Goal: Task Accomplishment & Management: Complete application form

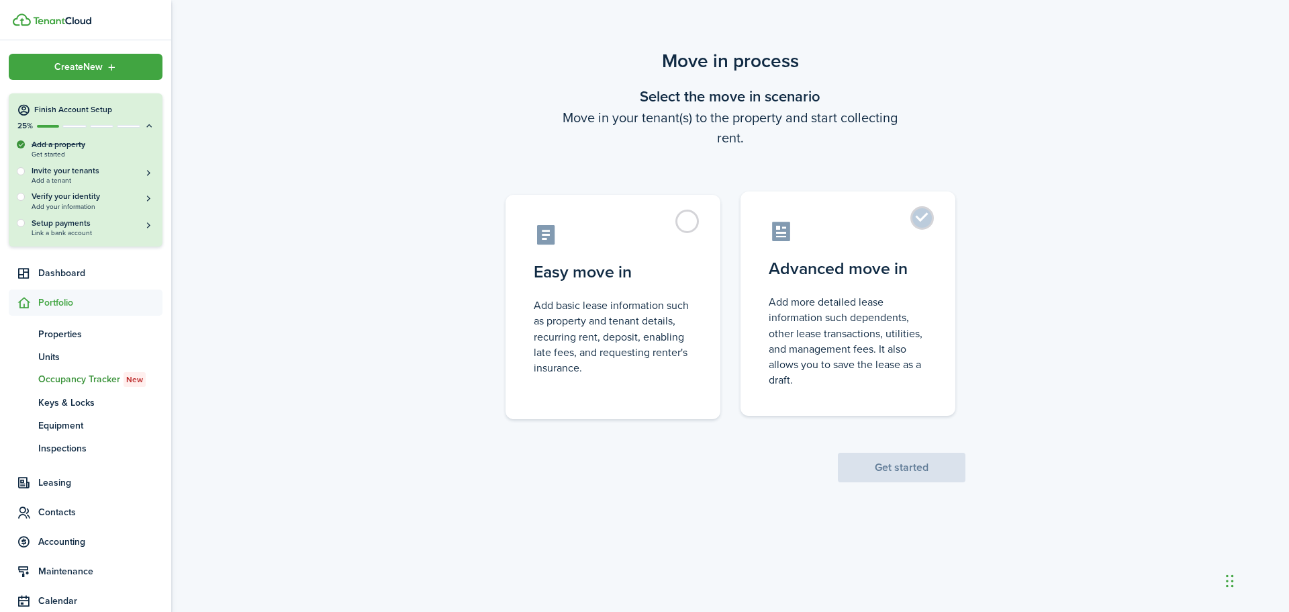
click at [927, 222] on label "Advanced move in Add more detailed lease information such dependents, other lea…" at bounding box center [848, 303] width 215 height 224
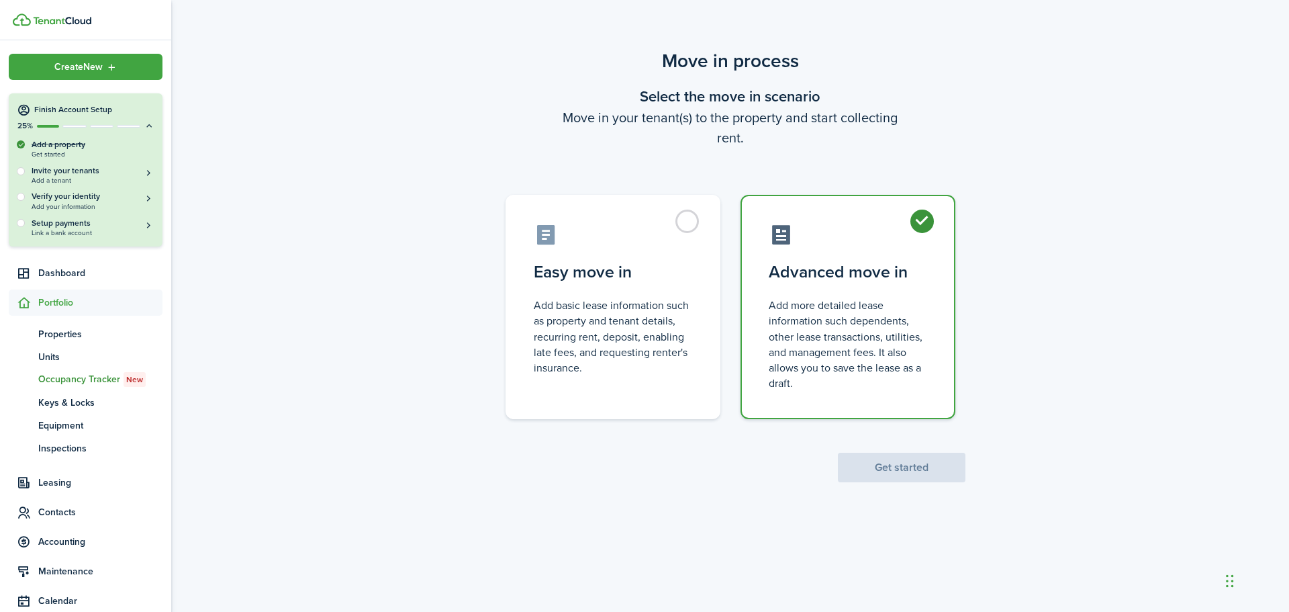
radio input "true"
click at [915, 464] on button "Get started" at bounding box center [902, 468] width 128 height 30
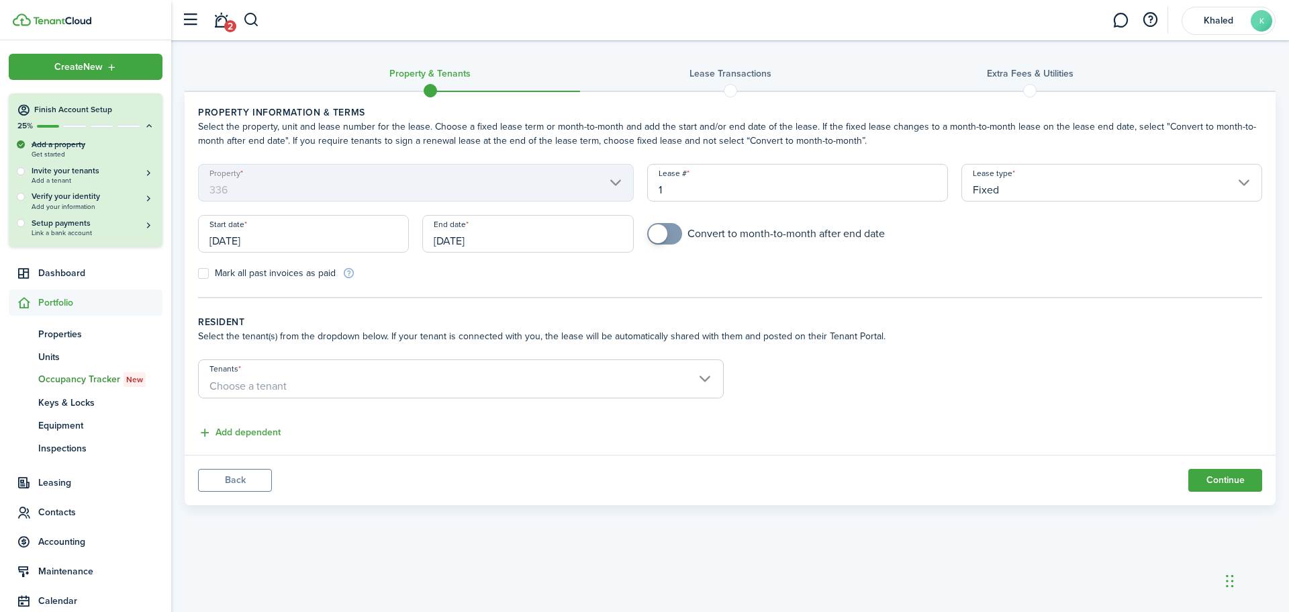
click at [279, 238] on input "[DATE]" at bounding box center [303, 234] width 211 height 38
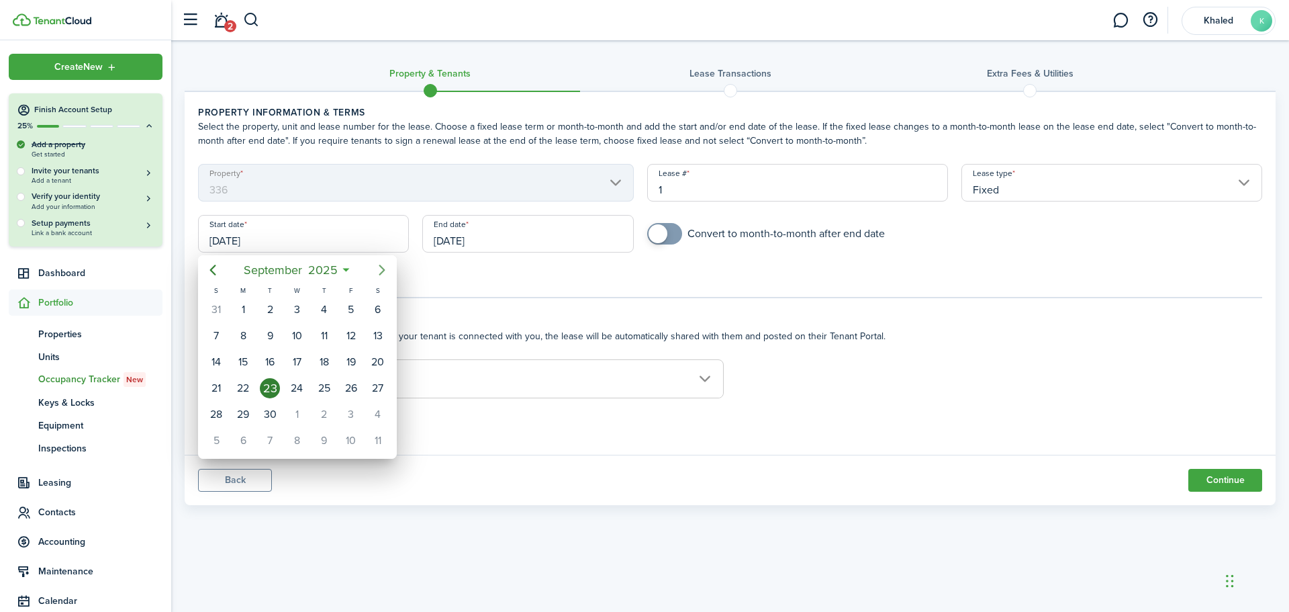
click at [381, 264] on icon "Next page" at bounding box center [382, 270] width 16 height 16
click at [299, 305] on div "1" at bounding box center [297, 310] width 20 height 20
type input "[DATE]"
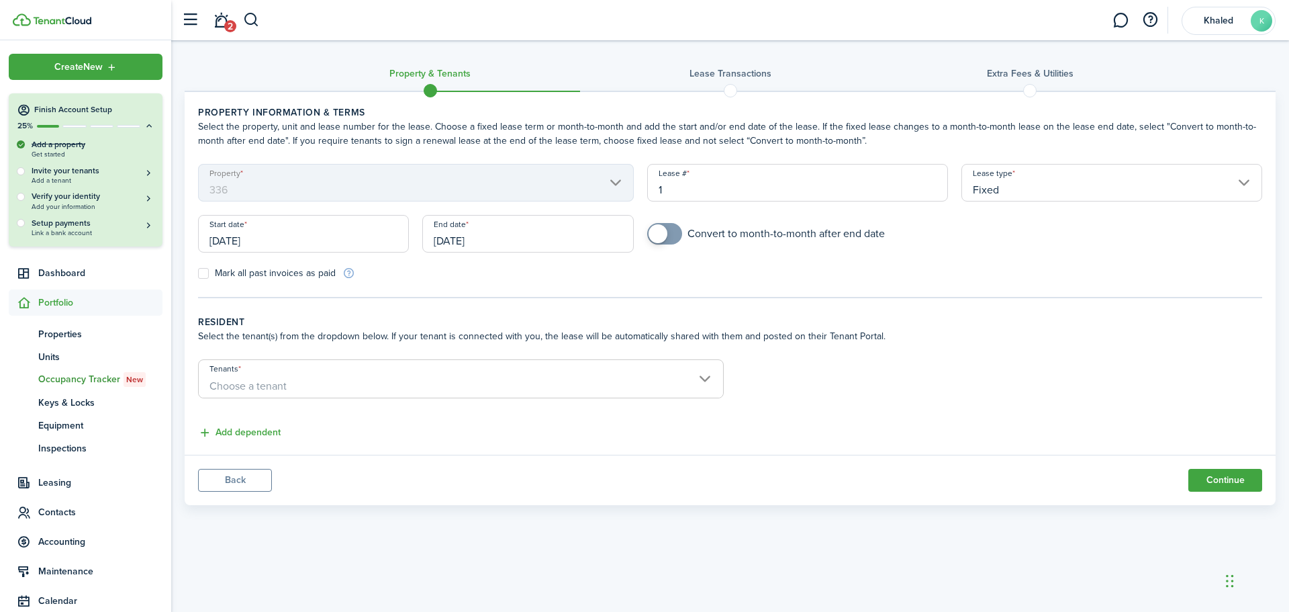
click at [463, 238] on input "[DATE]" at bounding box center [527, 234] width 211 height 38
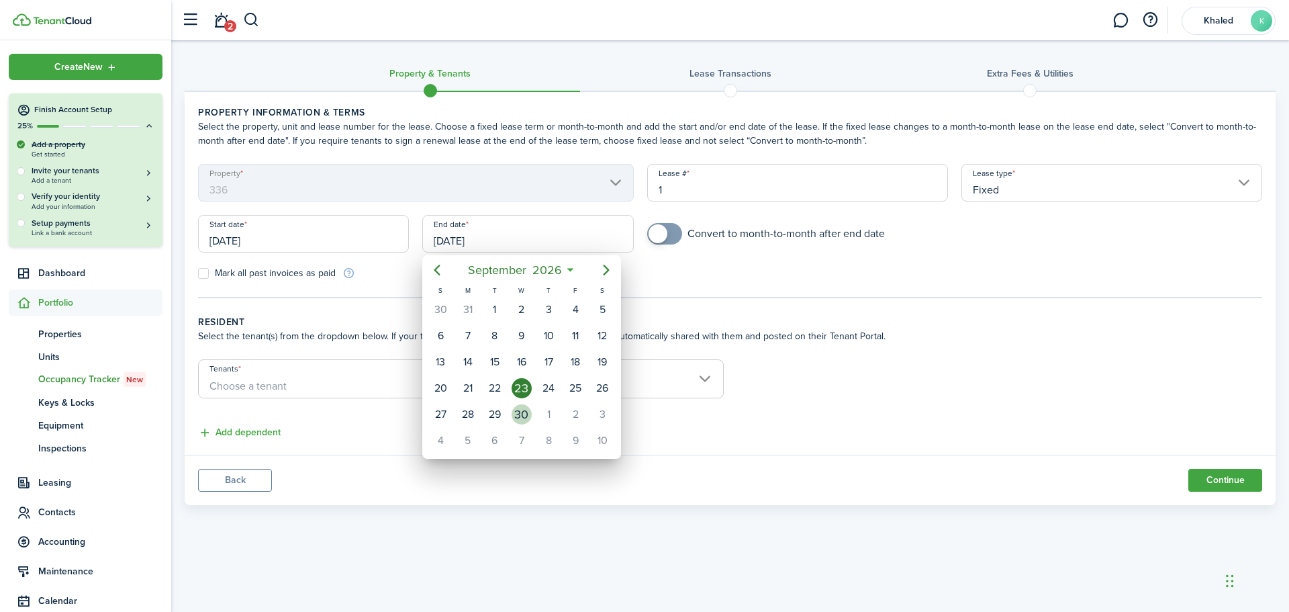
click at [518, 414] on div "30" at bounding box center [522, 414] width 20 height 20
type input "[DATE]"
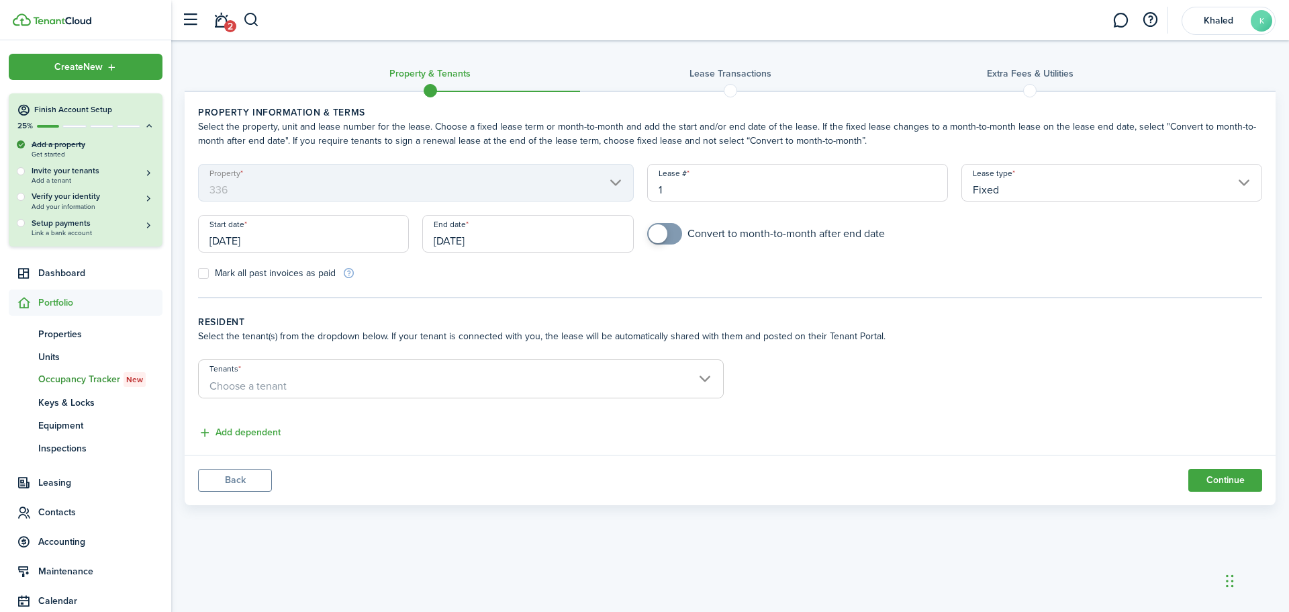
click at [305, 380] on span "Choose a tenant" at bounding box center [461, 386] width 525 height 23
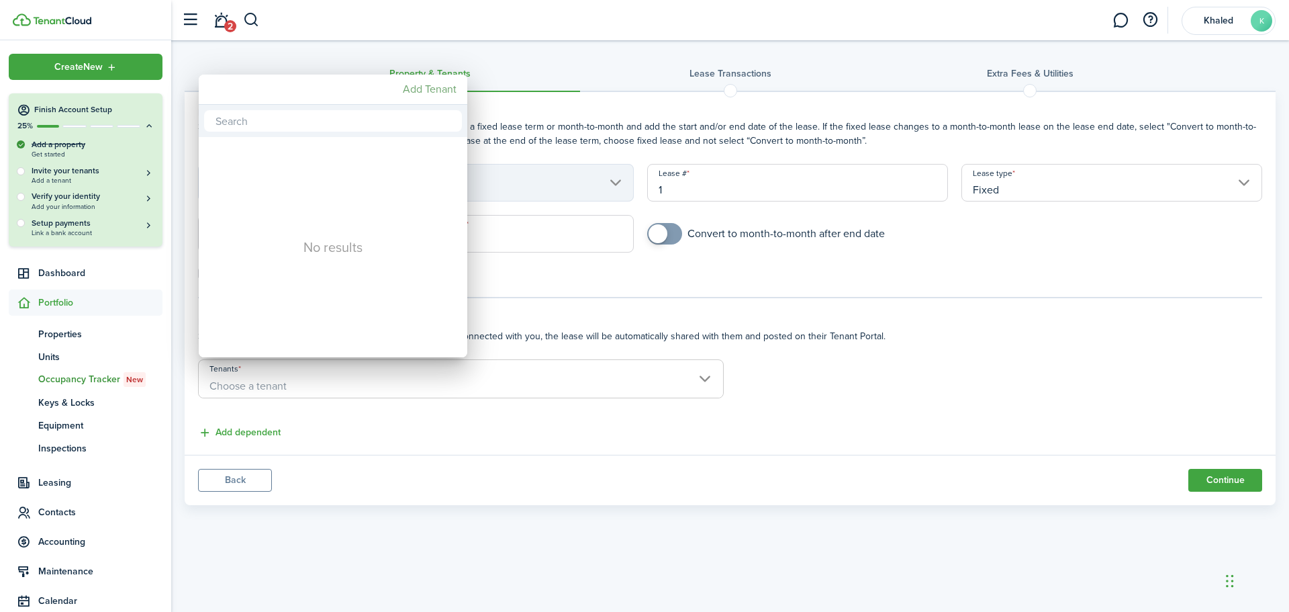
click at [437, 87] on mbsc-button "Add Tenant" at bounding box center [430, 89] width 64 height 24
